Goal: Task Accomplishment & Management: Use online tool/utility

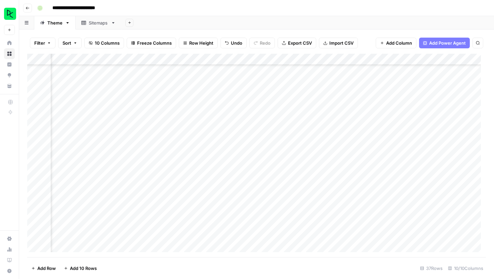
scroll to position [246, 134]
click at [313, 261] on footer "Add Row Add 10 Rows 37 Rows 10/10 Columns" at bounding box center [256, 268] width 459 height 22
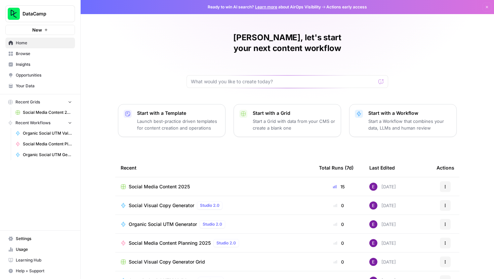
click at [169, 180] on td "Social Media Content 2025" at bounding box center [214, 186] width 198 height 18
click at [179, 184] on span "Social Media Content 2025" at bounding box center [159, 187] width 61 height 7
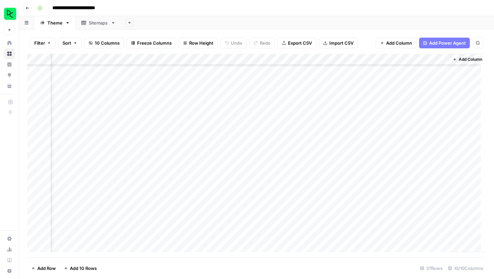
scroll to position [95, 264]
click at [357, 62] on div "Add Column" at bounding box center [256, 156] width 459 height 204
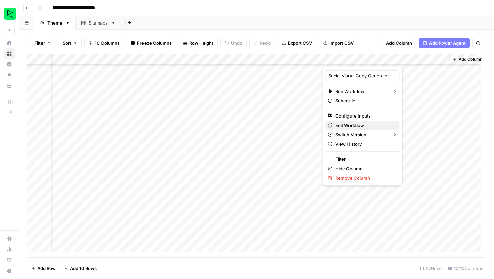
click at [344, 124] on span "Edit Workflow" at bounding box center [364, 125] width 59 height 7
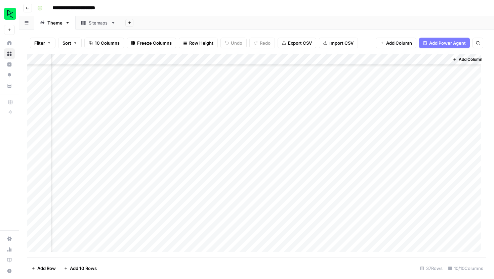
click at [413, 158] on div "Add Column" at bounding box center [256, 156] width 459 height 204
click at [404, 159] on div "Add Column" at bounding box center [256, 156] width 459 height 204
click at [404, 159] on textarea "**********" at bounding box center [410, 158] width 108 height 9
drag, startPoint x: 441, startPoint y: 166, endPoint x: 357, endPoint y: 159, distance: 84.6
click at [357, 159] on textarea "**********" at bounding box center [423, 162] width 134 height 16
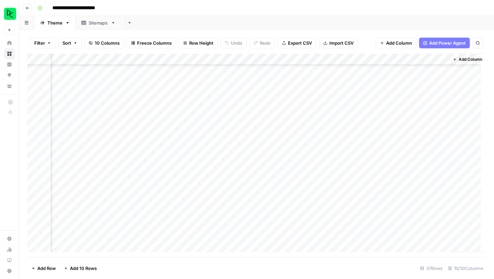
click at [302, 268] on footer "Add Row Add 10 Rows 37 Rows 10/10 Columns" at bounding box center [256, 268] width 459 height 22
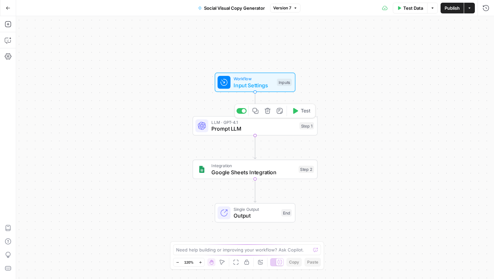
click at [261, 129] on span "Prompt LLM" at bounding box center [253, 129] width 85 height 8
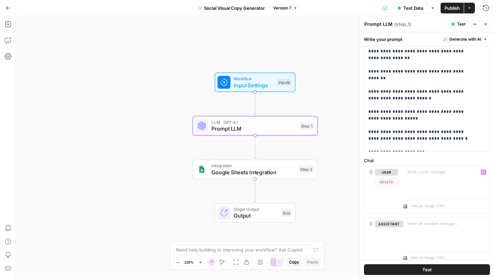
scroll to position [255, 0]
